Goal: Obtain resource: Obtain resource

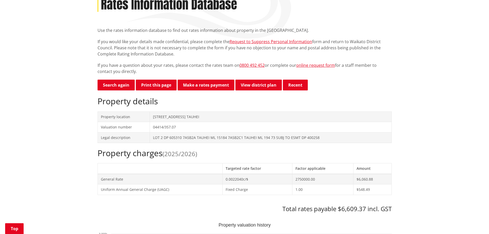
scroll to position [77, 0]
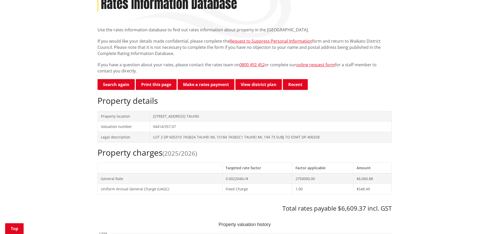
drag, startPoint x: 204, startPoint y: 119, endPoint x: 152, endPoint y: 117, distance: 52.4
click at [152, 117] on td "[STREET_ADDRESS] TAUHEI" at bounding box center [271, 116] width 242 height 11
copy td "[STREET_ADDRESS] TAUHEI"
drag, startPoint x: 325, startPoint y: 136, endPoint x: 146, endPoint y: 137, distance: 179.1
click at [146, 137] on tr "Legal description LOT 2 DP 605310 7A5B2A TAUHEI ML 15184 7A5B2C1 TAUHEI ML 194 …" at bounding box center [245, 137] width 294 height 11
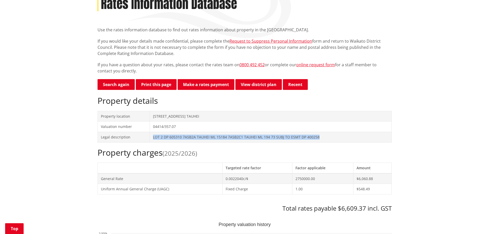
copy tr "LOT 2 DP 605310 7A5B2A TAUHEI ML 15184 7A5B2C1 TAUHEI ML 194 73 SUBJ TO ESMT DP…"
drag, startPoint x: 193, startPoint y: 165, endPoint x: 201, endPoint y: 161, distance: 9.0
click at [193, 165] on th at bounding box center [160, 167] width 125 height 11
drag, startPoint x: 324, startPoint y: 136, endPoint x: 148, endPoint y: 132, distance: 175.6
click at [148, 132] on tr "Legal description LOT 2 DP 605310 7A5B2A TAUHEI ML 15184 7A5B2C1 TAUHEI ML 194 …" at bounding box center [245, 137] width 294 height 11
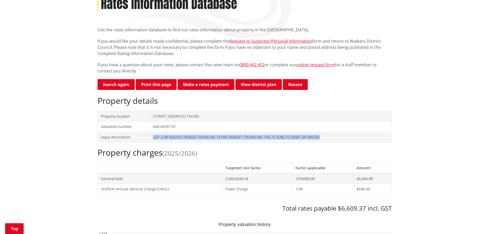
copy tr "LOT 2 DP 605310 7A5B2A TAUHEI ML 15184 7A5B2C1 TAUHEI ML 194 73 SUBJ TO ESMT DP…"
click at [173, 203] on div "Property charges (2025/2026) Targeted rate factor Factor applicable Amount Gene…" at bounding box center [245, 180] width 294 height 64
drag, startPoint x: 323, startPoint y: 140, endPoint x: 150, endPoint y: 140, distance: 172.7
click at [150, 140] on td "LOT 2 DP 605310 7A5B2A TAUHEI ML 15184 7A5B2C1 TAUHEI ML 194 73 SUBJ TO ESMT DP…" at bounding box center [271, 137] width 242 height 11
copy td "LOT 2 DP 605310 7A5B2A TAUHEI ML 15184 7A5B2C1 TAUHEI ML 194 73 SUBJ TO ESMT DP…"
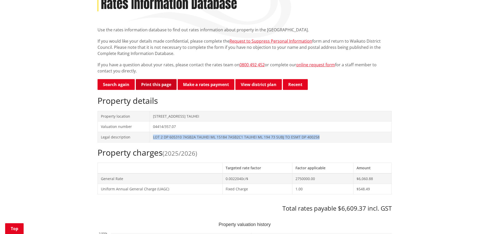
click at [163, 84] on button "Print this page" at bounding box center [156, 84] width 41 height 11
